Goal: Task Accomplishment & Management: Manage account settings

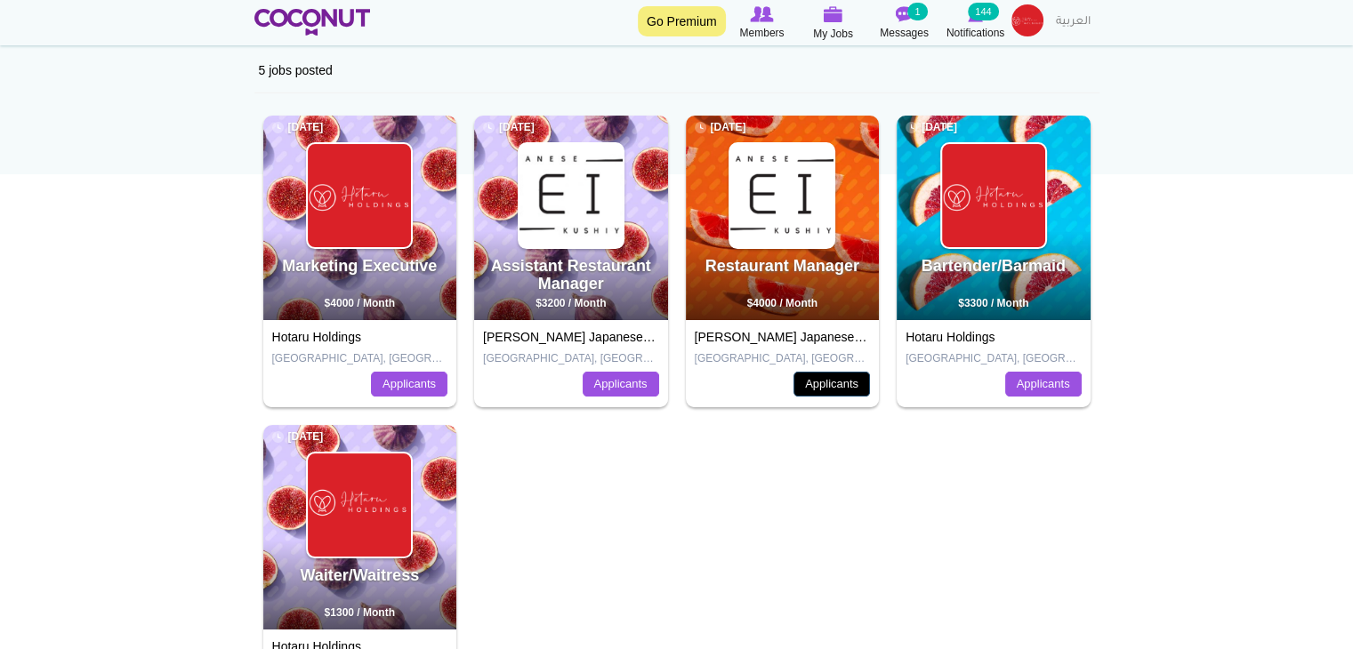
scroll to position [267, 0]
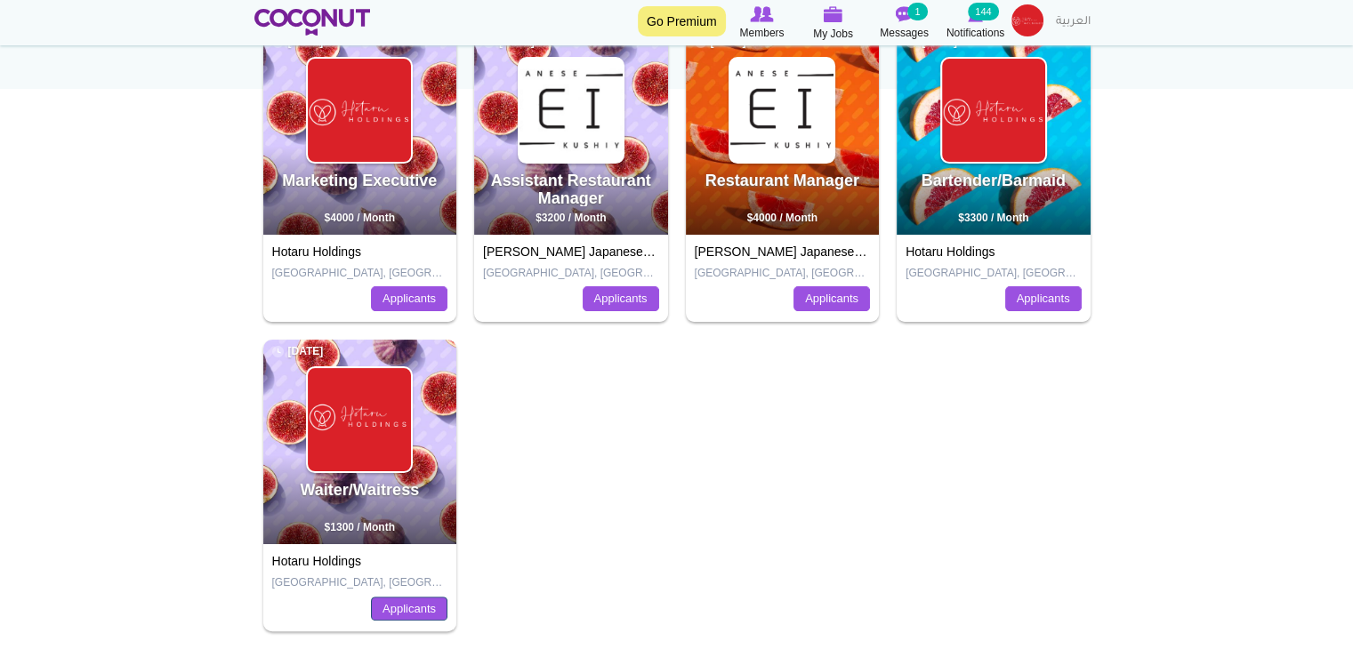
click at [407, 600] on link "Applicants" at bounding box center [409, 609] width 77 height 25
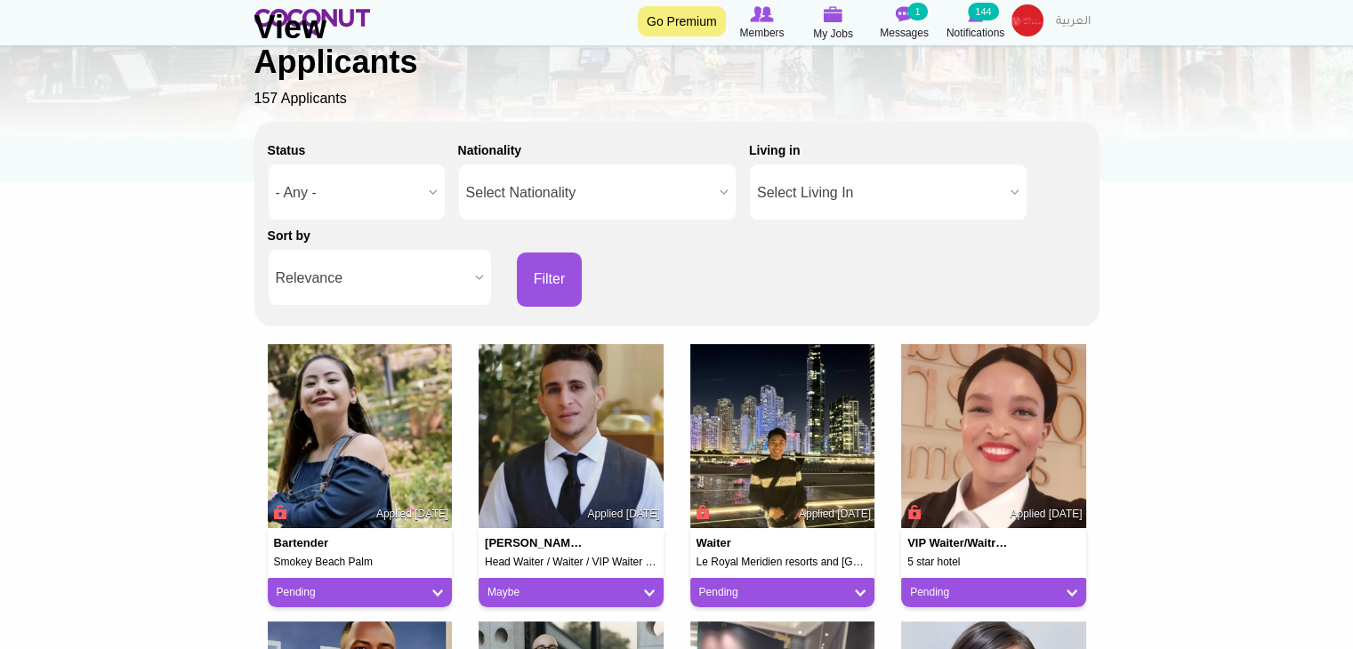
scroll to position [178, 0]
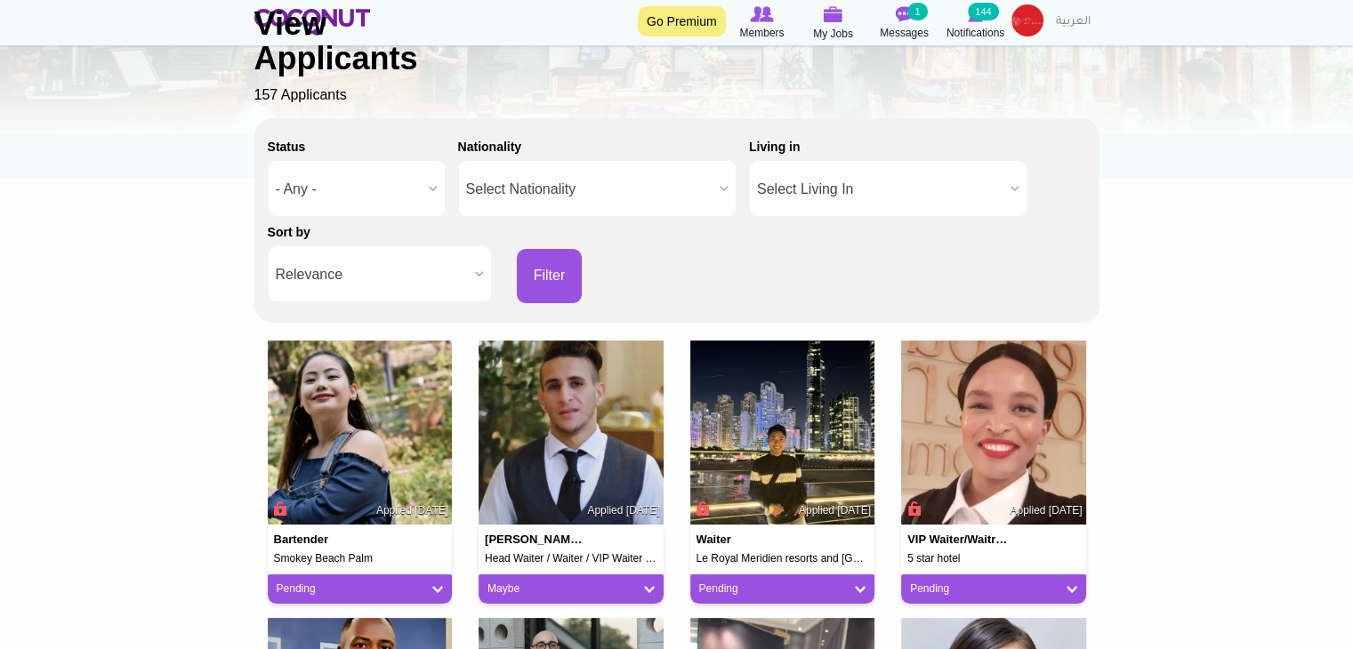
click at [444, 275] on span "Relevance" at bounding box center [372, 274] width 192 height 57
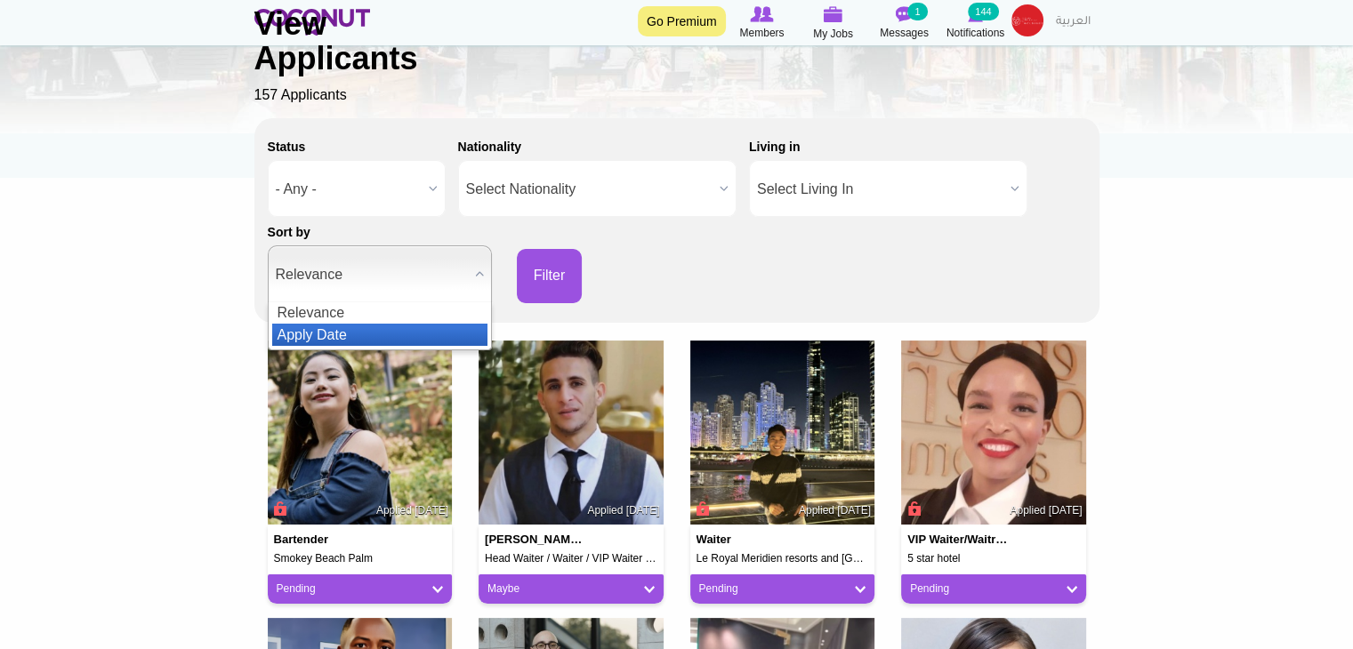
click at [422, 329] on li "Apply Date" at bounding box center [379, 335] width 215 height 22
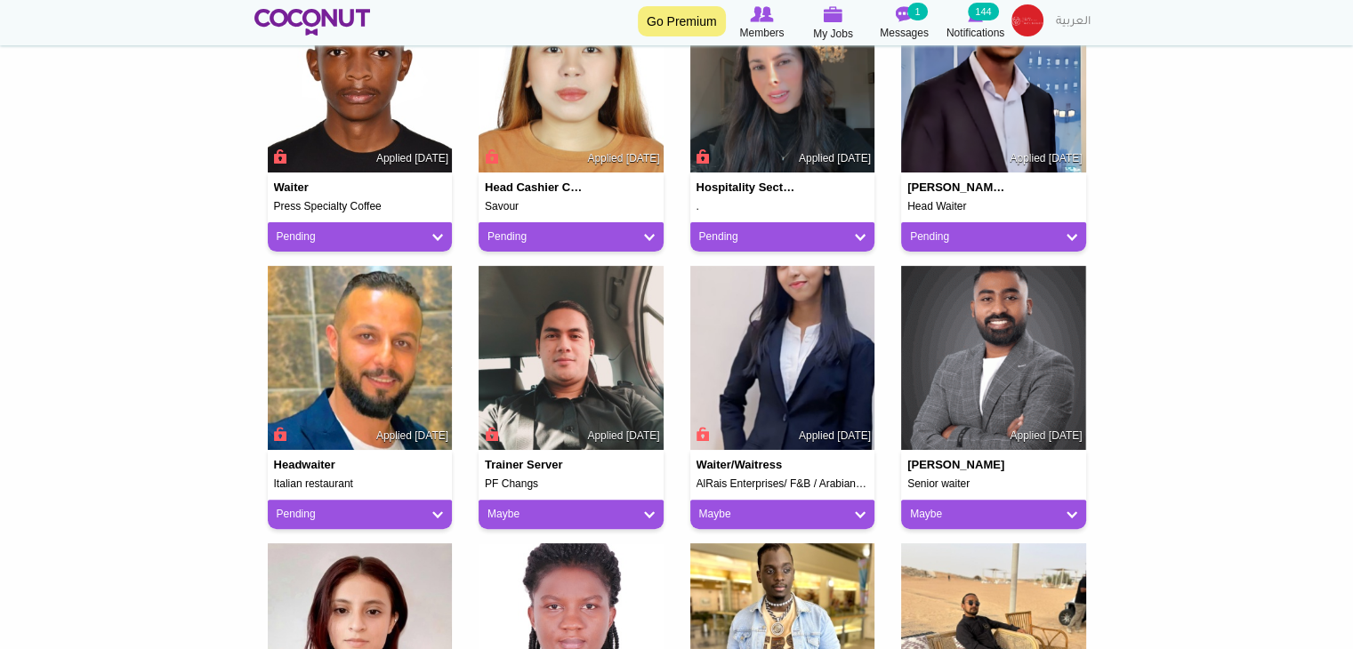
scroll to position [534, 0]
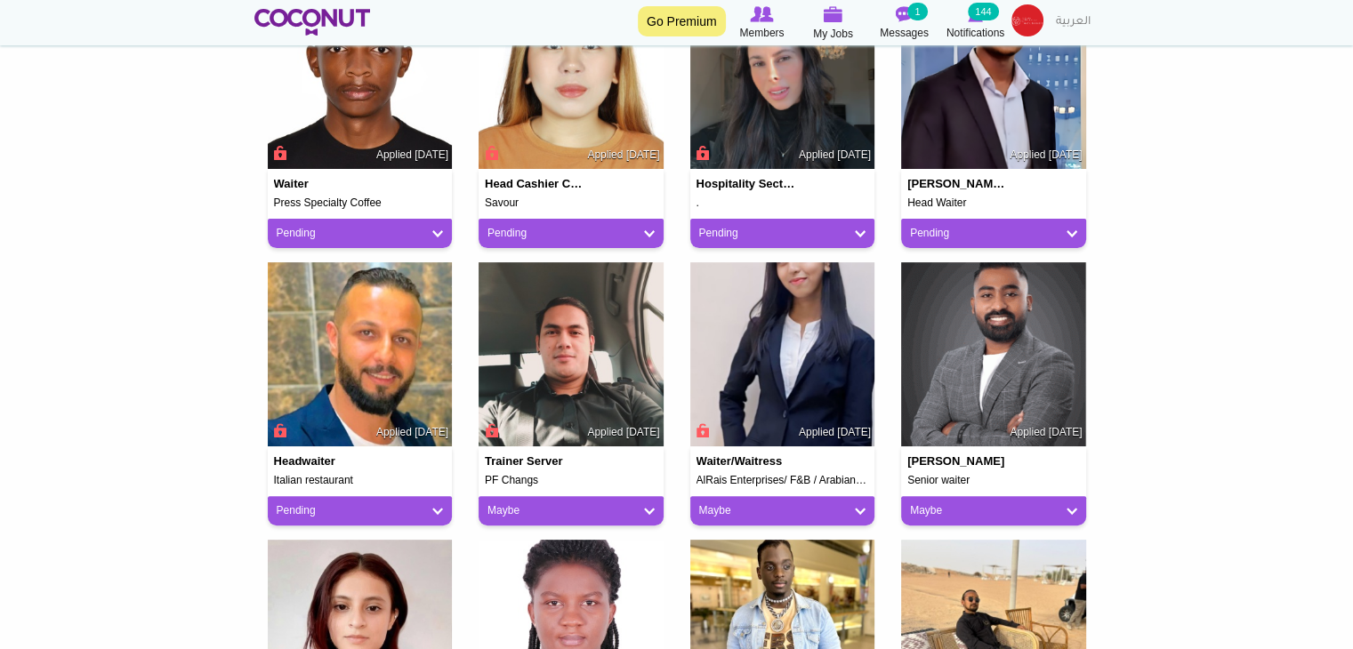
drag, startPoint x: 735, startPoint y: 328, endPoint x: 1198, endPoint y: 368, distance: 465.2
click at [1198, 368] on body "Toggle navigation Go Premium Members My Jobs Post a Job Messages 1 Notification…" at bounding box center [676, 618] width 1353 height 2304
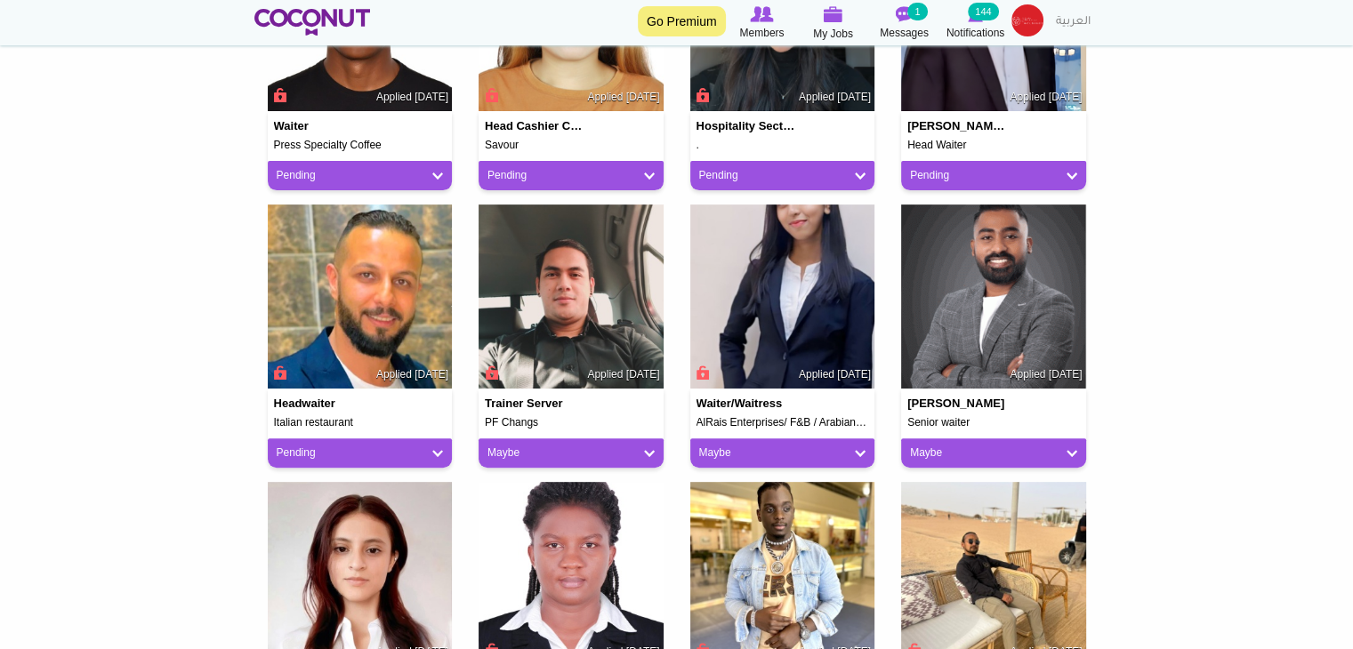
scroll to position [623, 0]
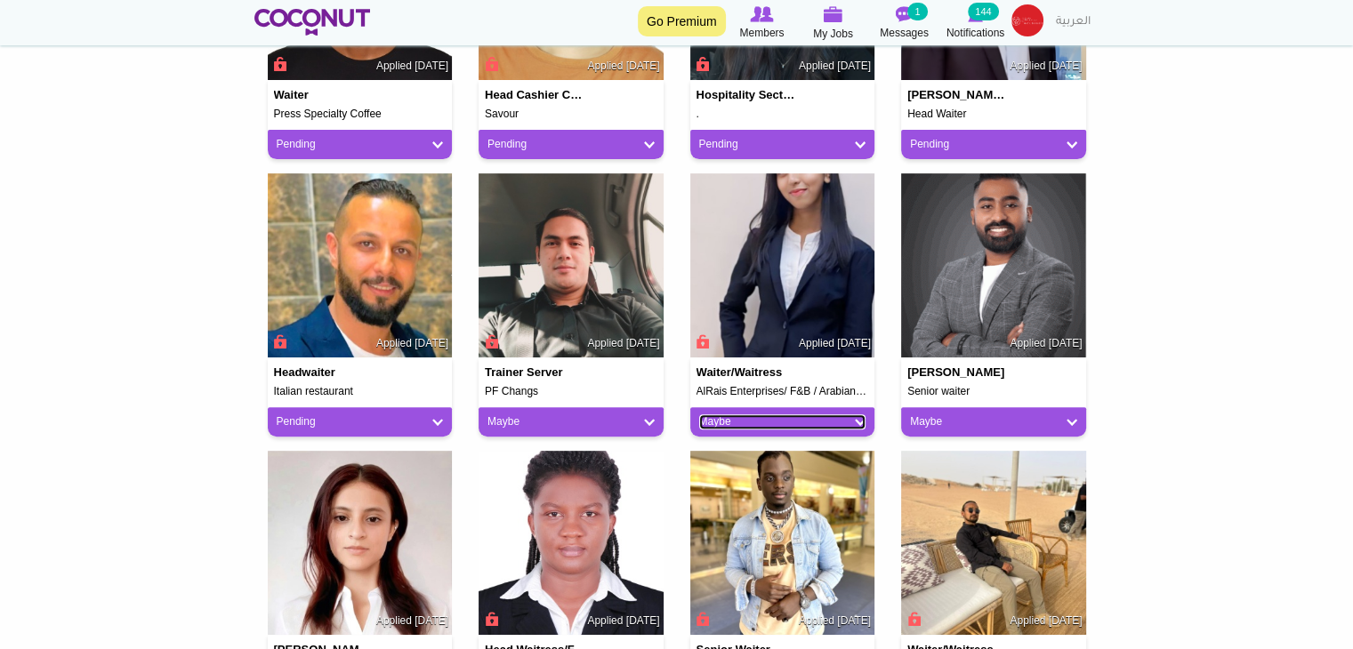
click at [795, 423] on link "Maybe" at bounding box center [782, 422] width 167 height 15
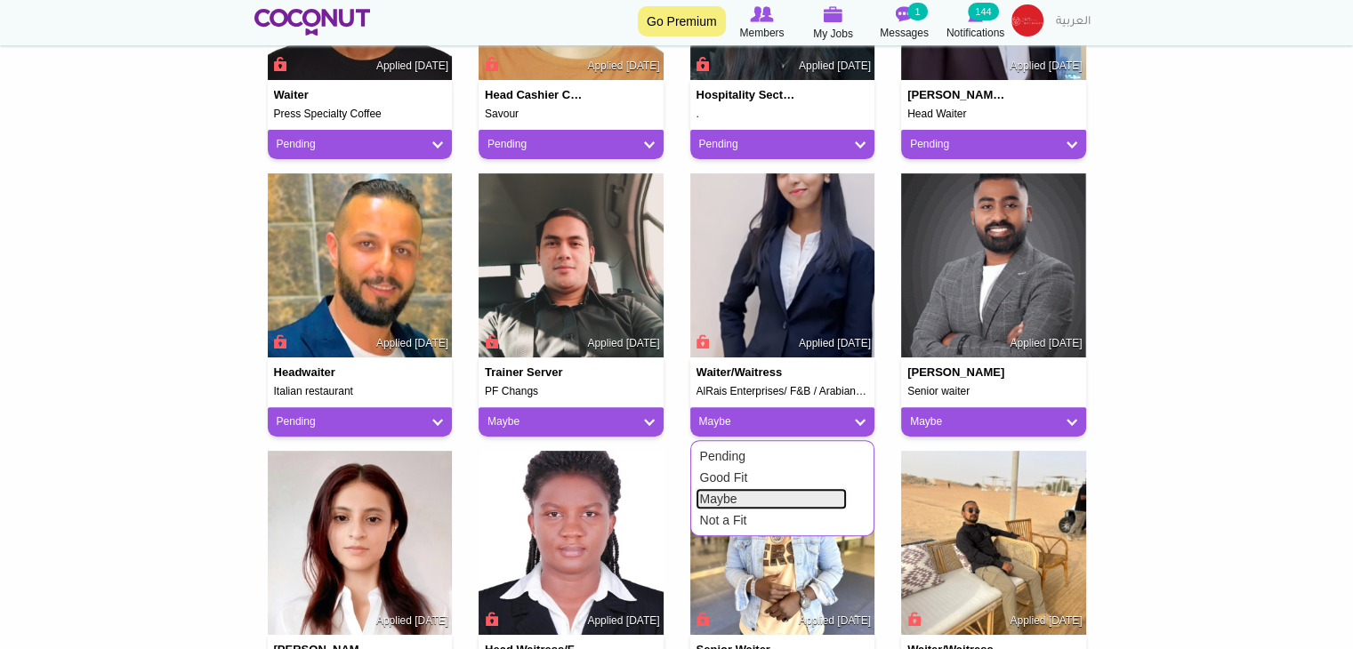
click at [786, 497] on link "Maybe" at bounding box center [771, 498] width 151 height 21
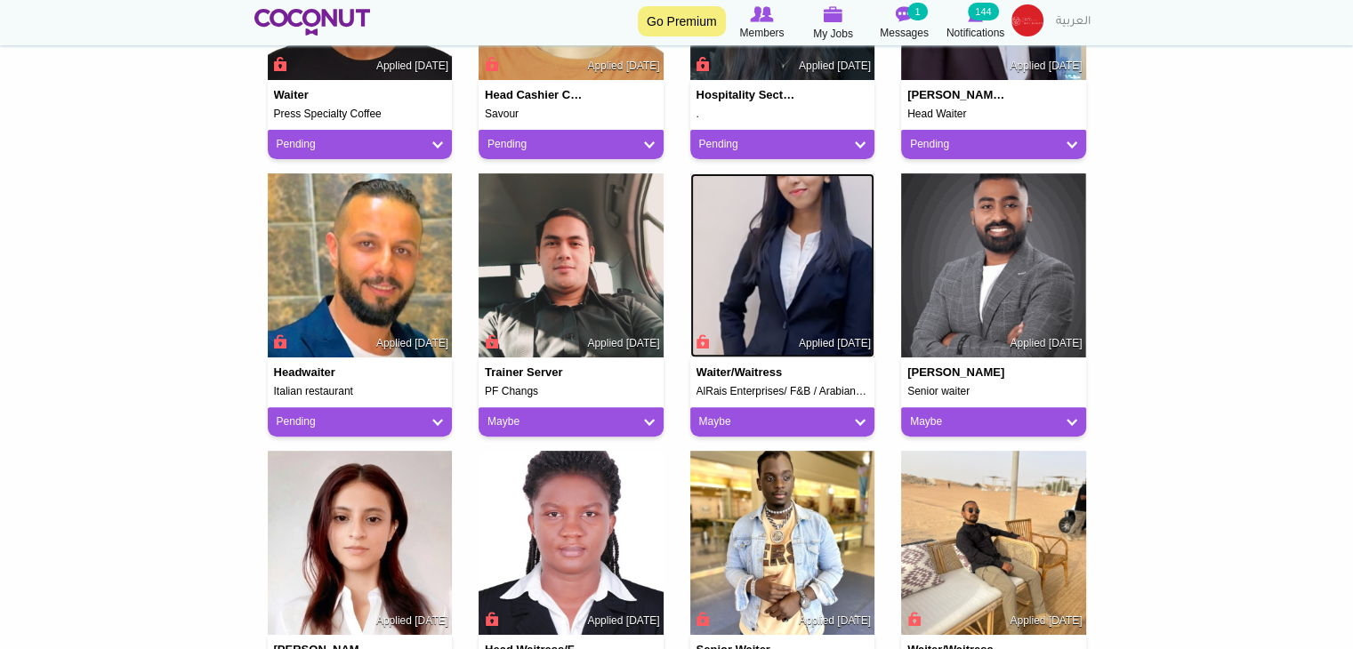
click at [790, 273] on img at bounding box center [782, 265] width 185 height 185
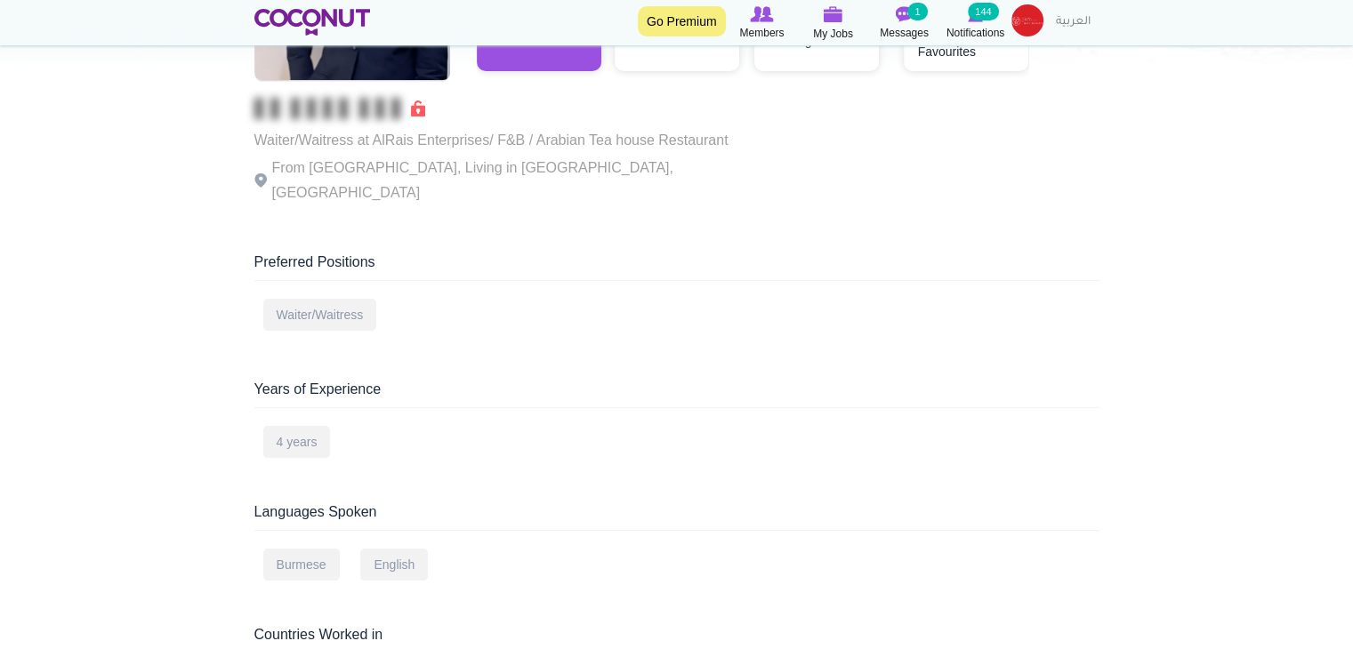
scroll to position [267, 0]
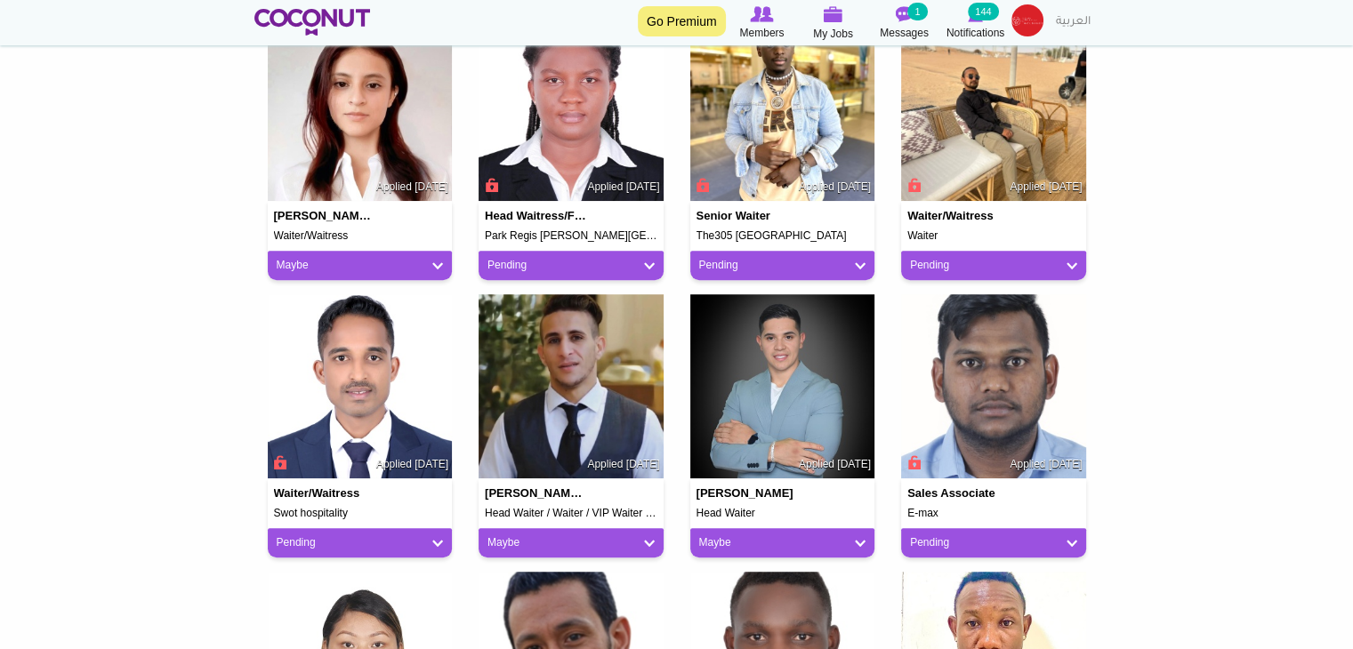
scroll to position [1068, 0]
